Goal: Find specific page/section: Find specific page/section

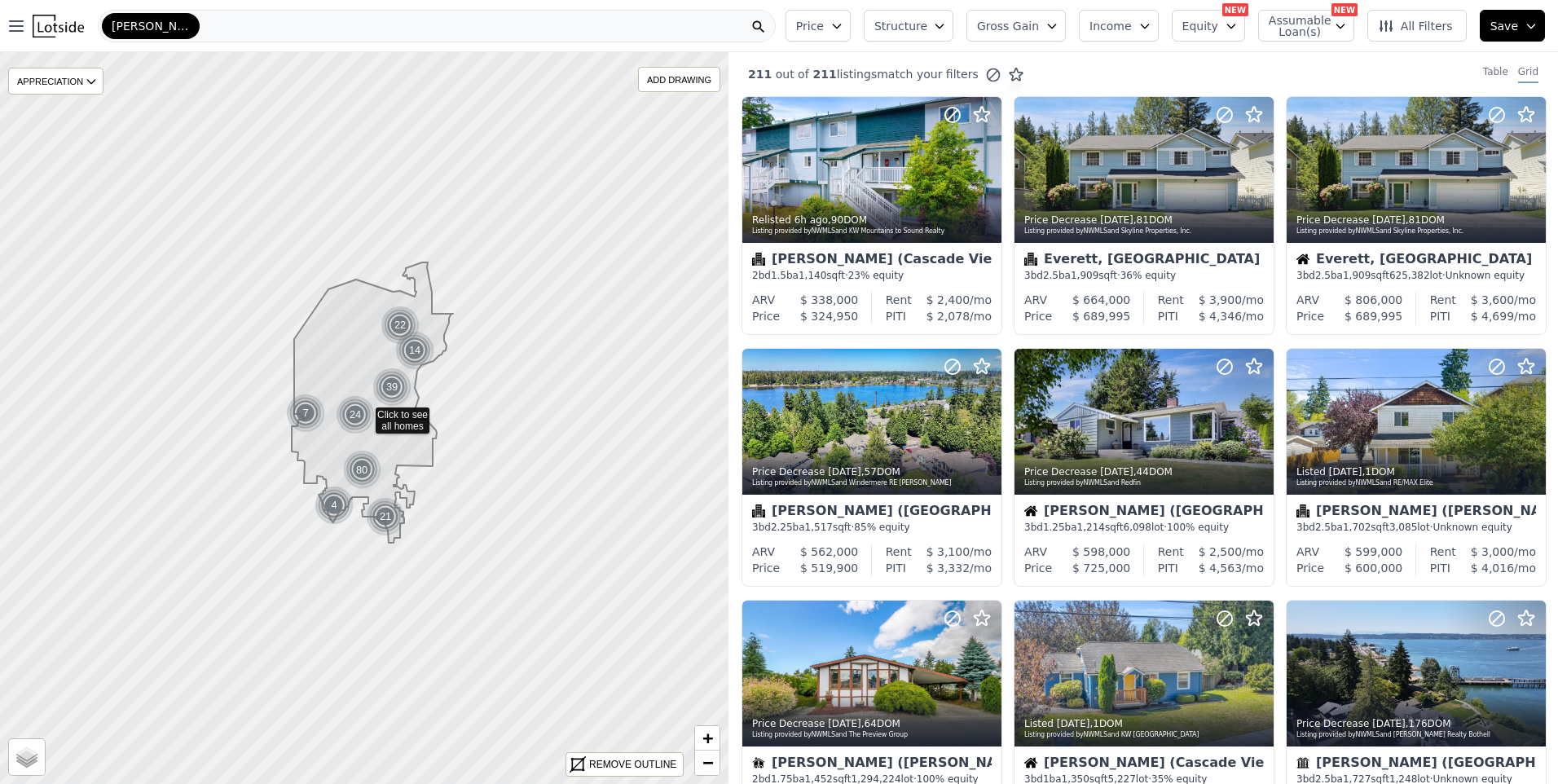
click at [211, 28] on div "[PERSON_NAME]" at bounding box center [437, 26] width 678 height 32
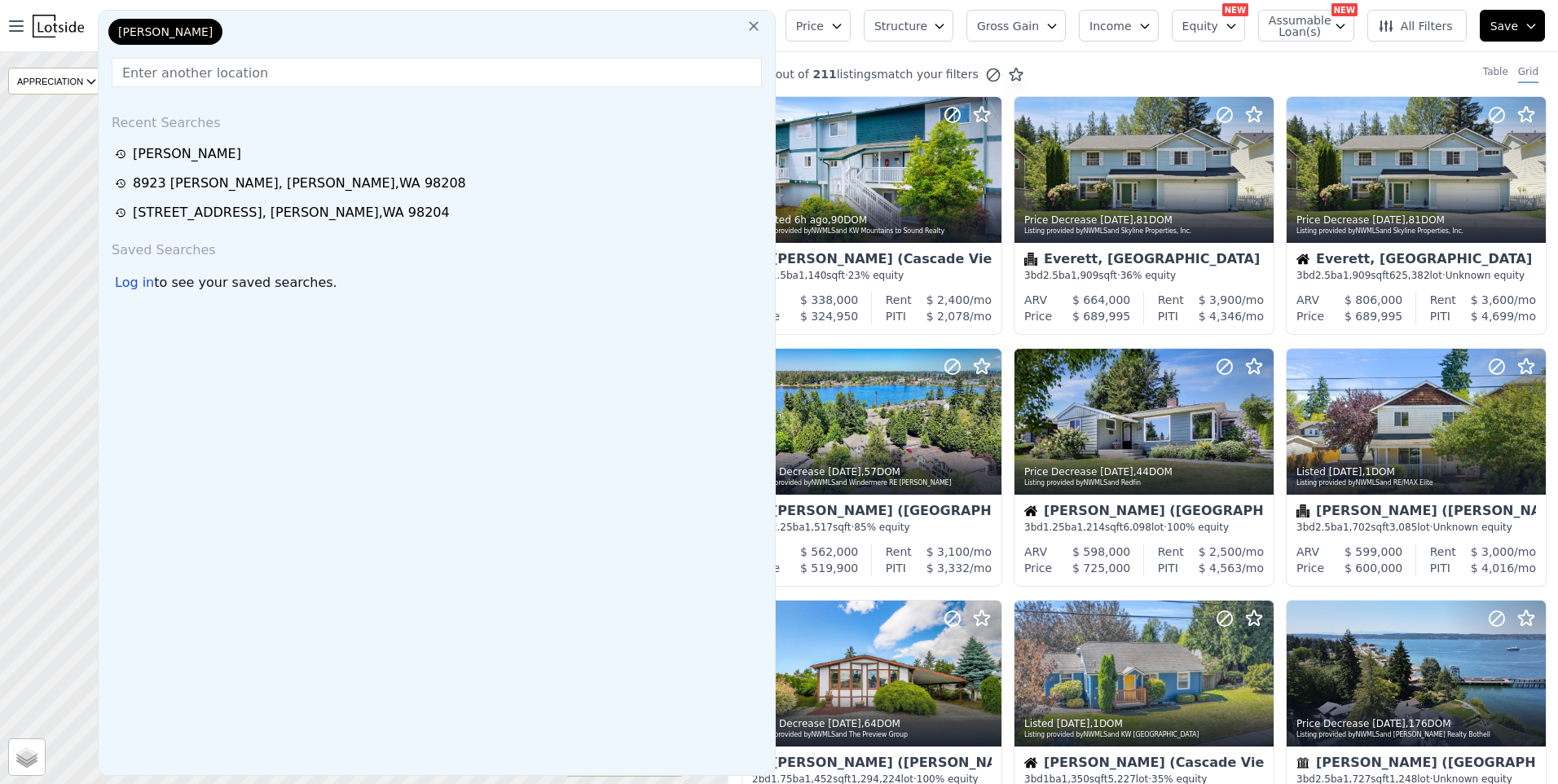
drag, startPoint x: 183, startPoint y: 102, endPoint x: 175, endPoint y: 79, distance: 24.4
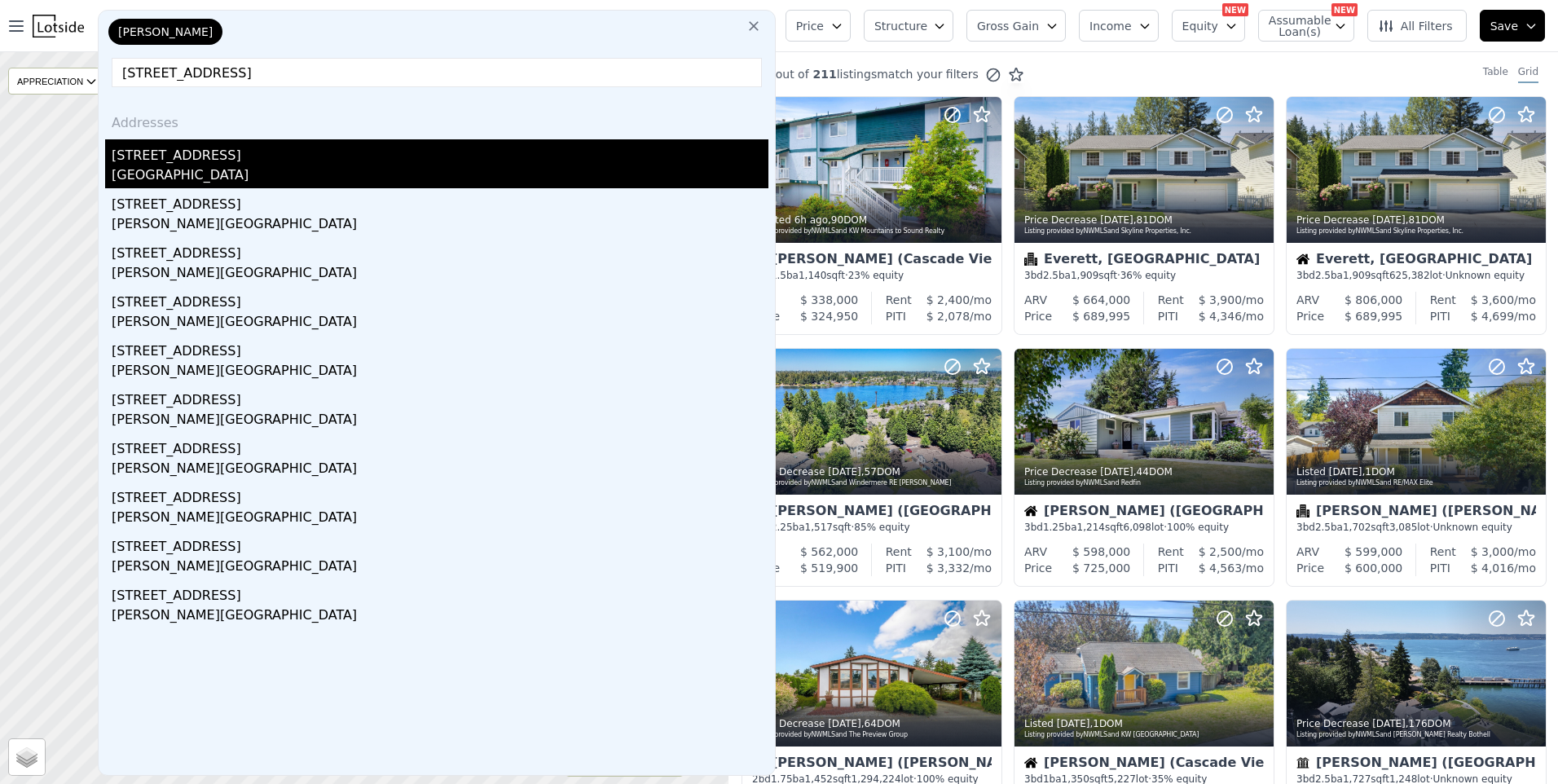
type input "[STREET_ADDRESS]"
click at [179, 166] on div "[GEOGRAPHIC_DATA]" at bounding box center [440, 176] width 657 height 23
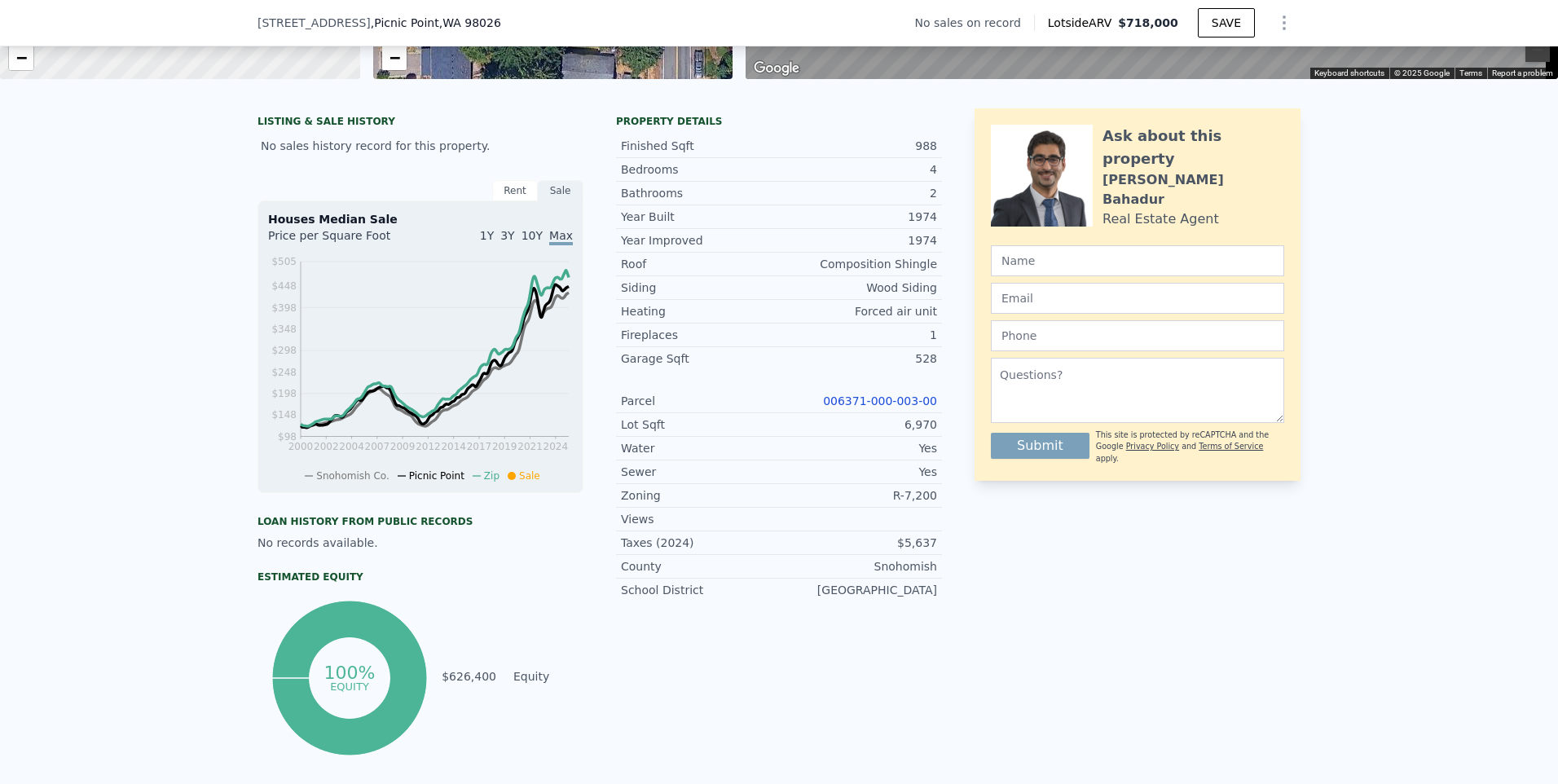
scroll to position [252, 0]
